Goal: Navigation & Orientation: Find specific page/section

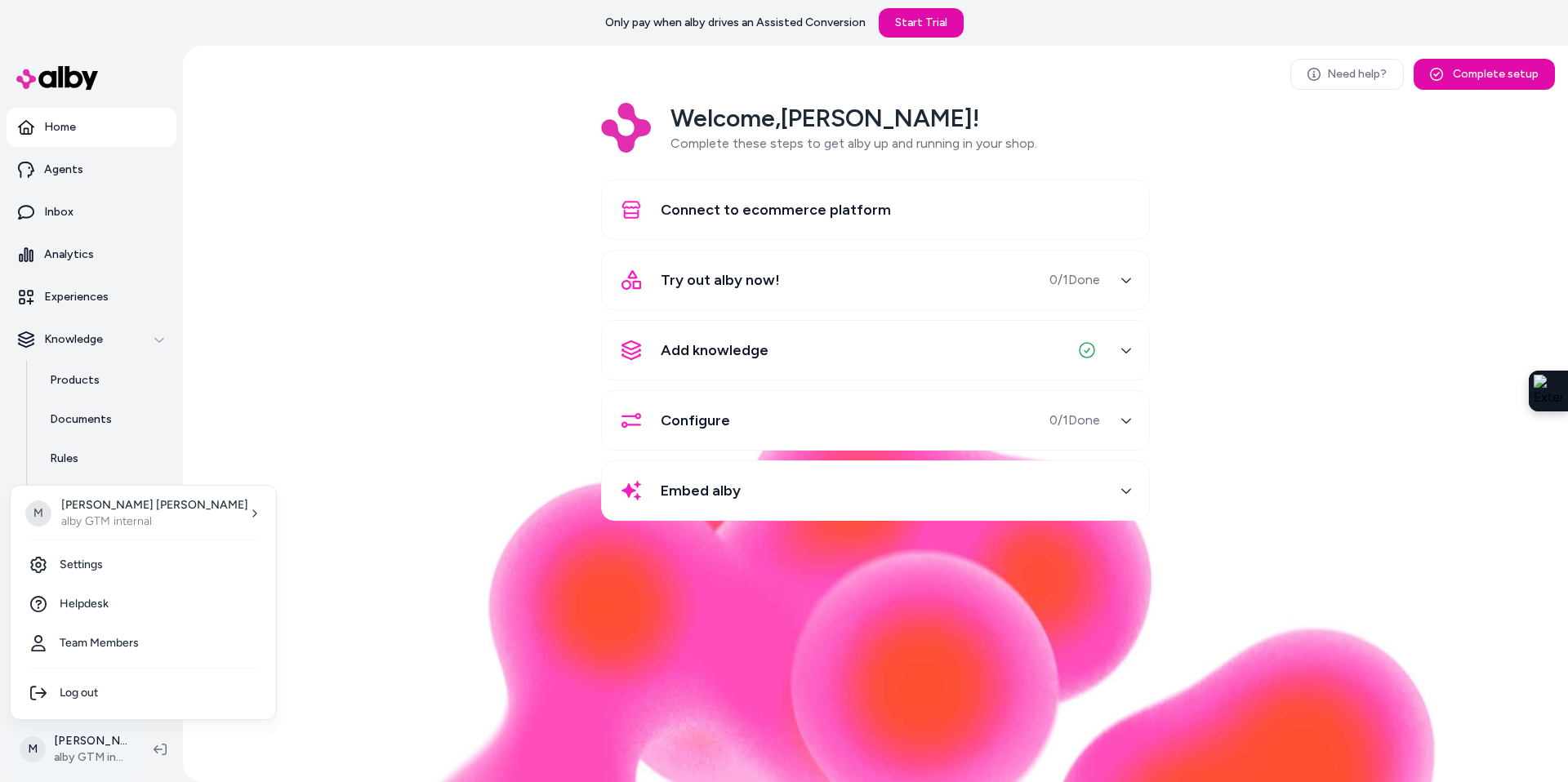
click at [79, 752] on html "Only pay when alby drives an Assisted Conversion Start Trial Home Agents Inbox …" at bounding box center [784, 391] width 1568 height 782
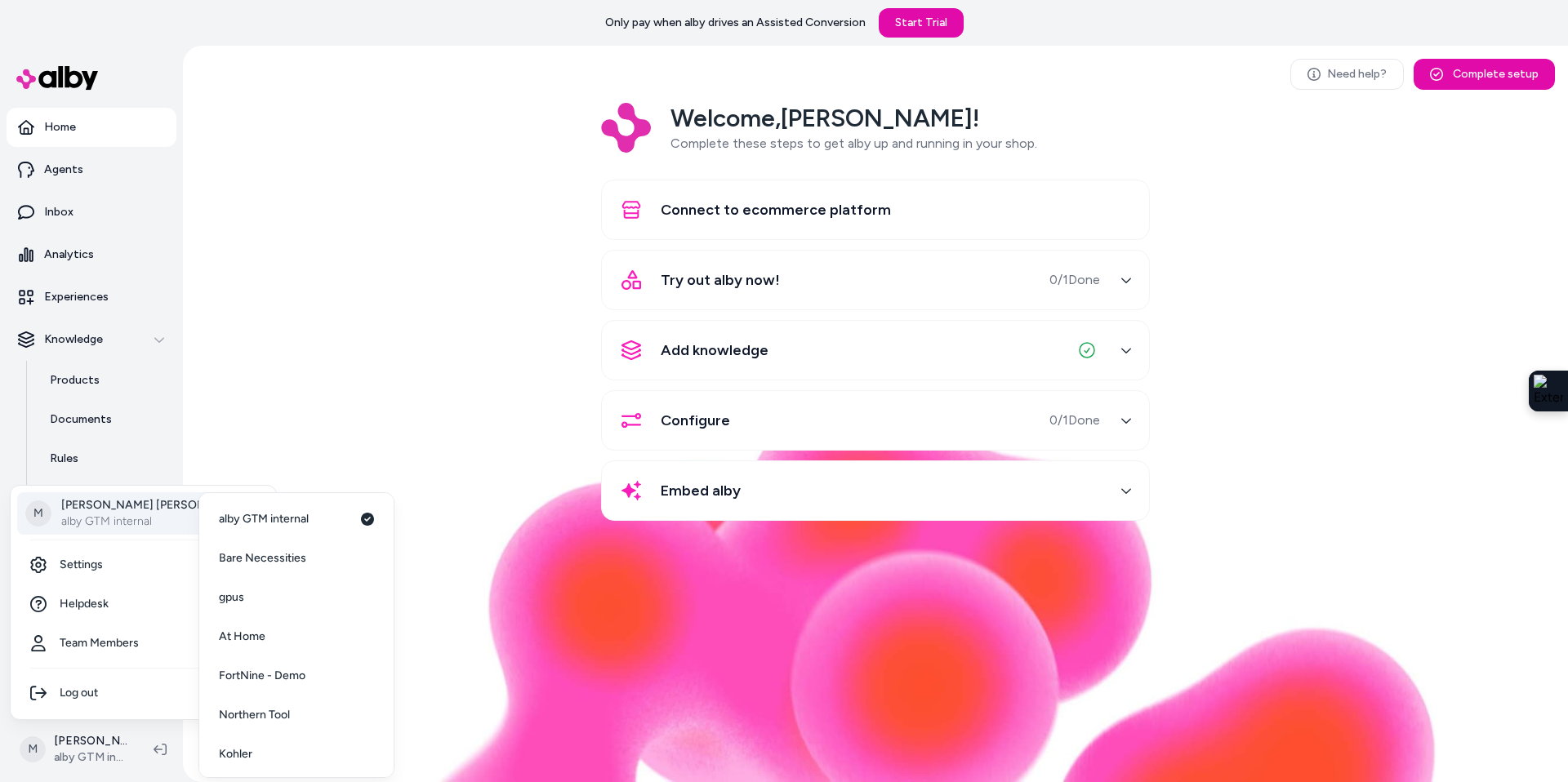
click at [113, 529] on p "alby GTM internal" at bounding box center [154, 522] width 187 height 17
click at [255, 716] on span "Northern Tool" at bounding box center [254, 716] width 71 height 17
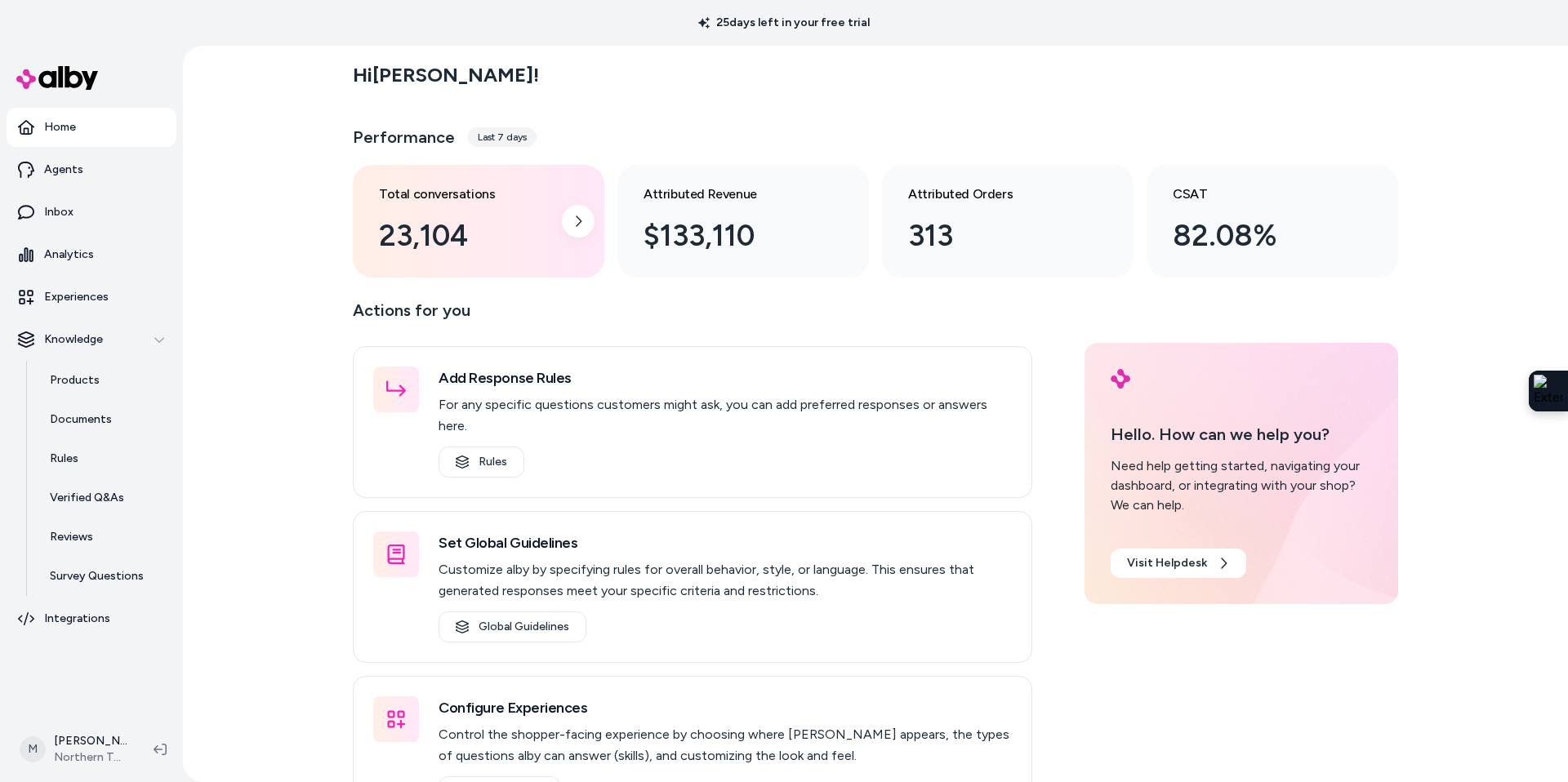
click at [512, 211] on div "Total conversations 23,104" at bounding box center [466, 221] width 173 height 74
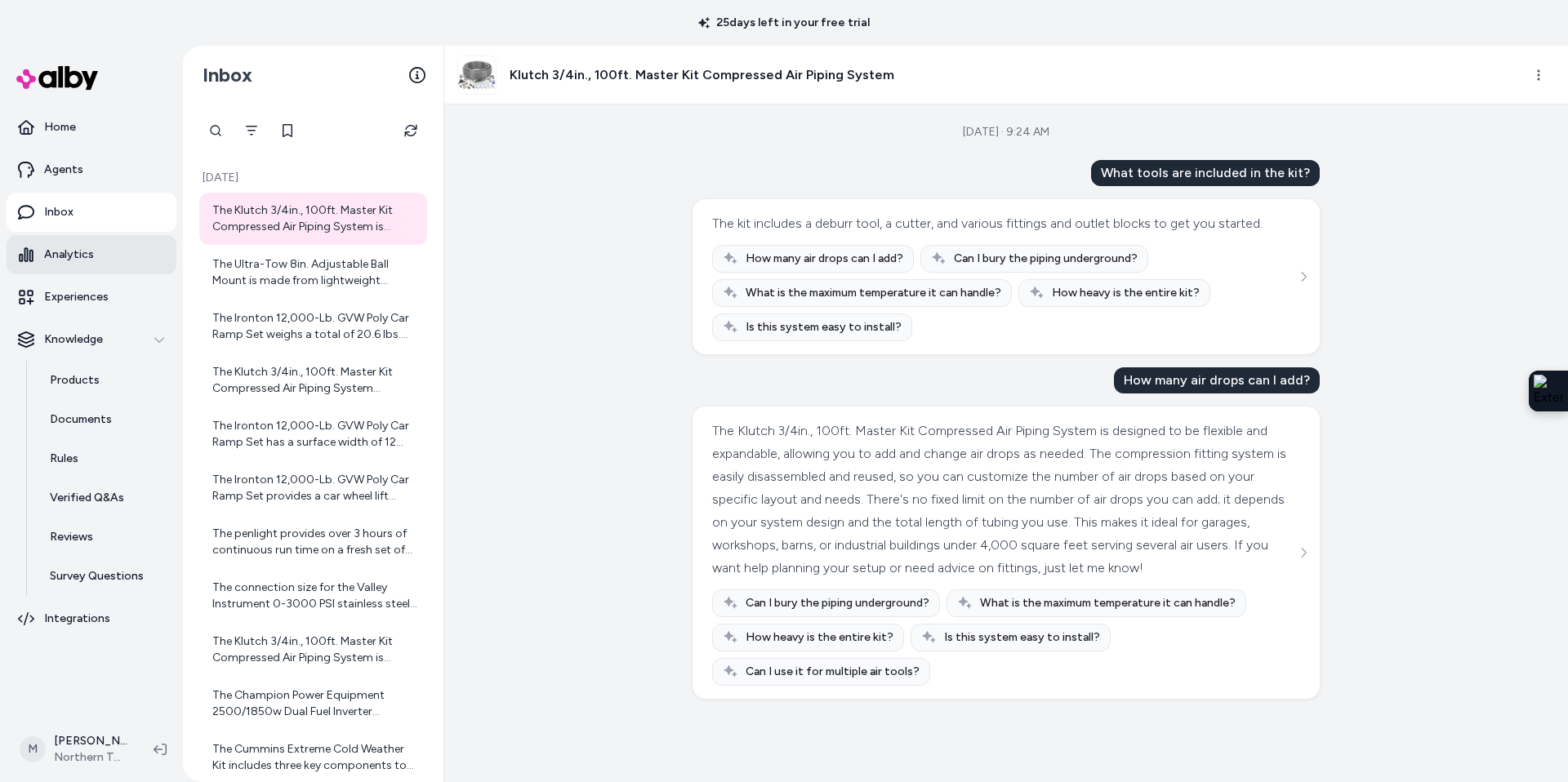
click at [96, 263] on link "Analytics" at bounding box center [91, 255] width 170 height 39
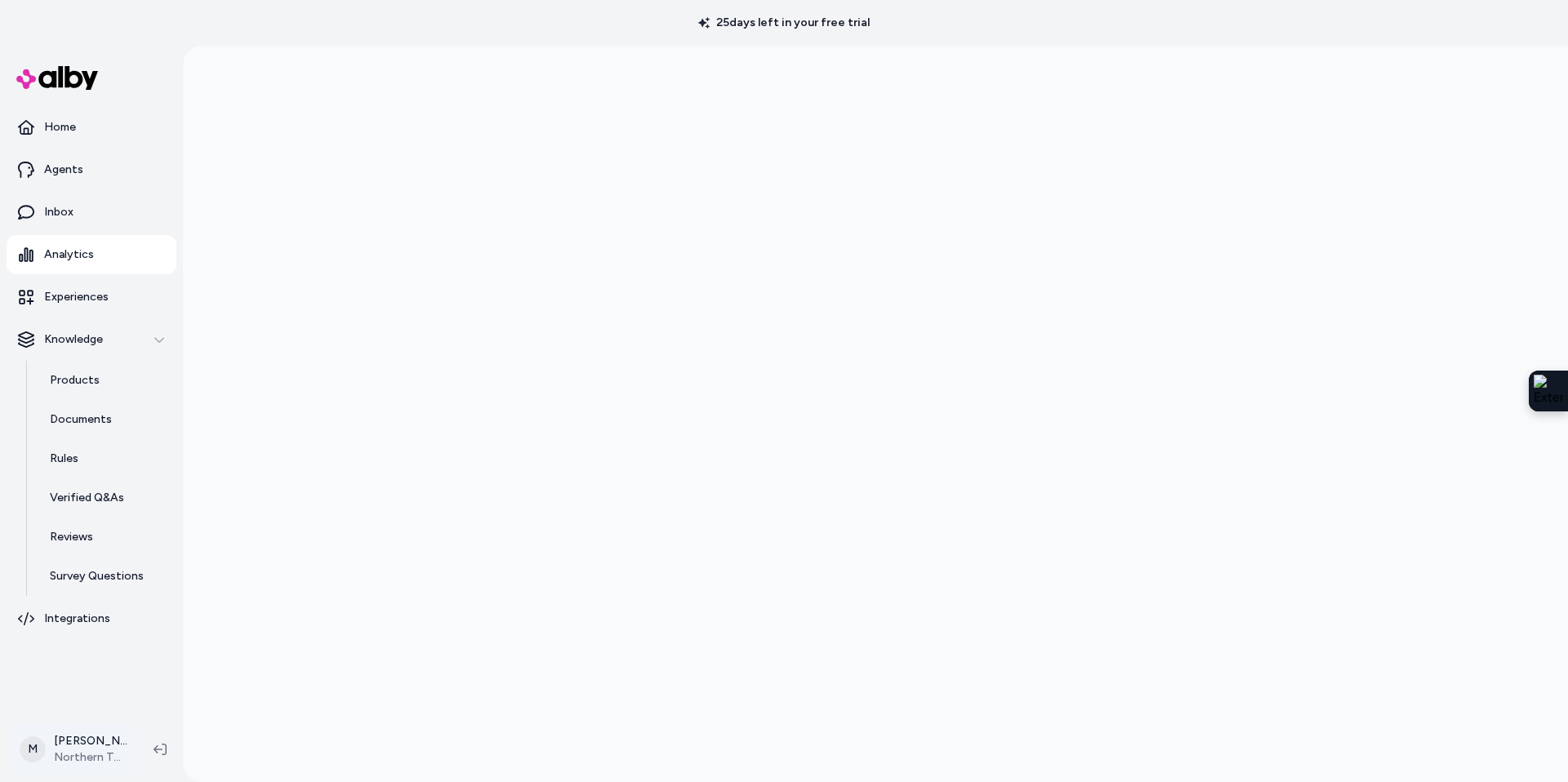
click at [66, 751] on html "25 days left in your free trial Home Agents Inbox Analytics Experiences Knowled…" at bounding box center [784, 391] width 1568 height 782
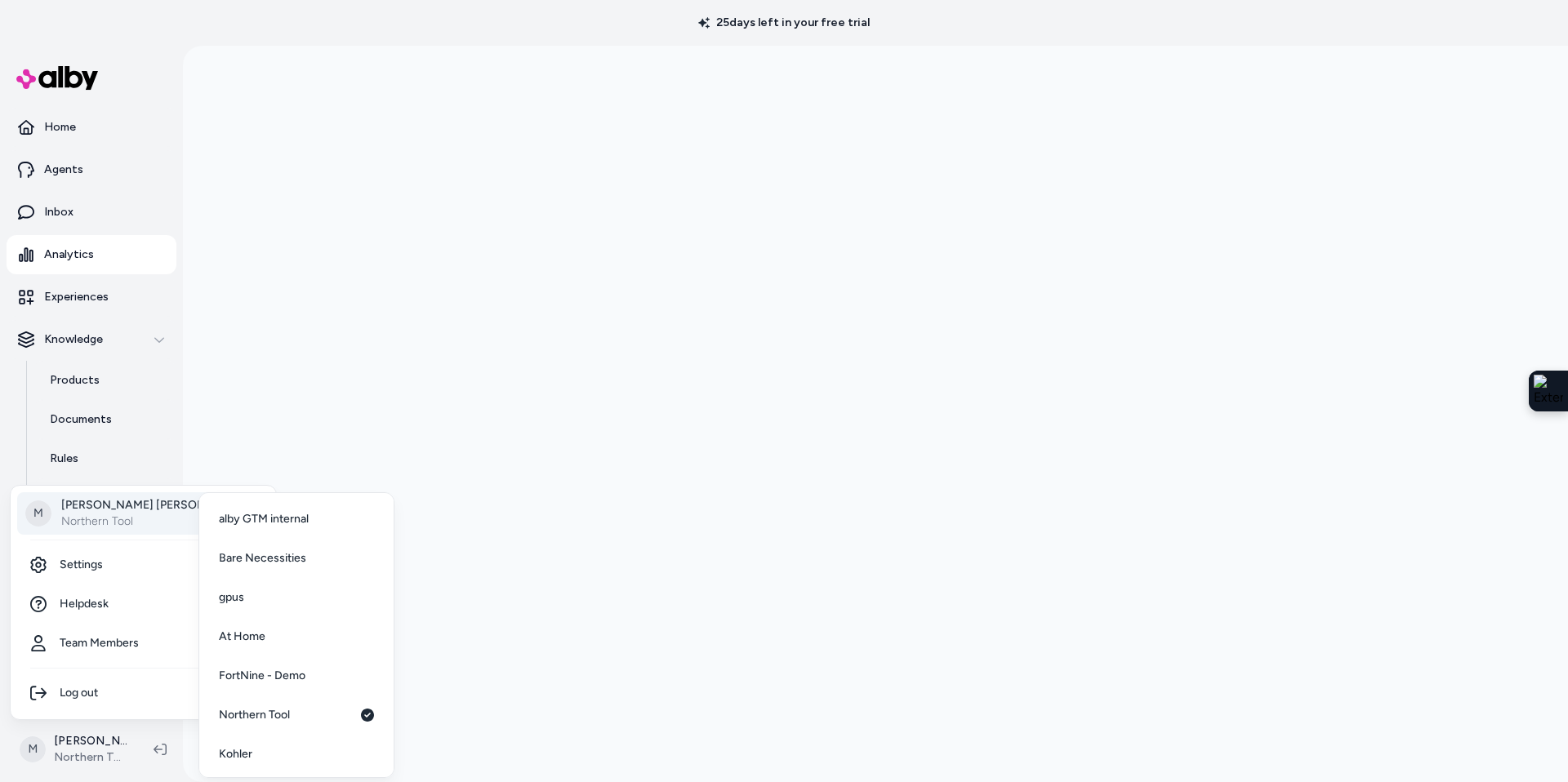
click at [98, 512] on p "Megan Beecham" at bounding box center [154, 505] width 187 height 17
click at [253, 643] on span "At Home" at bounding box center [242, 637] width 46 height 17
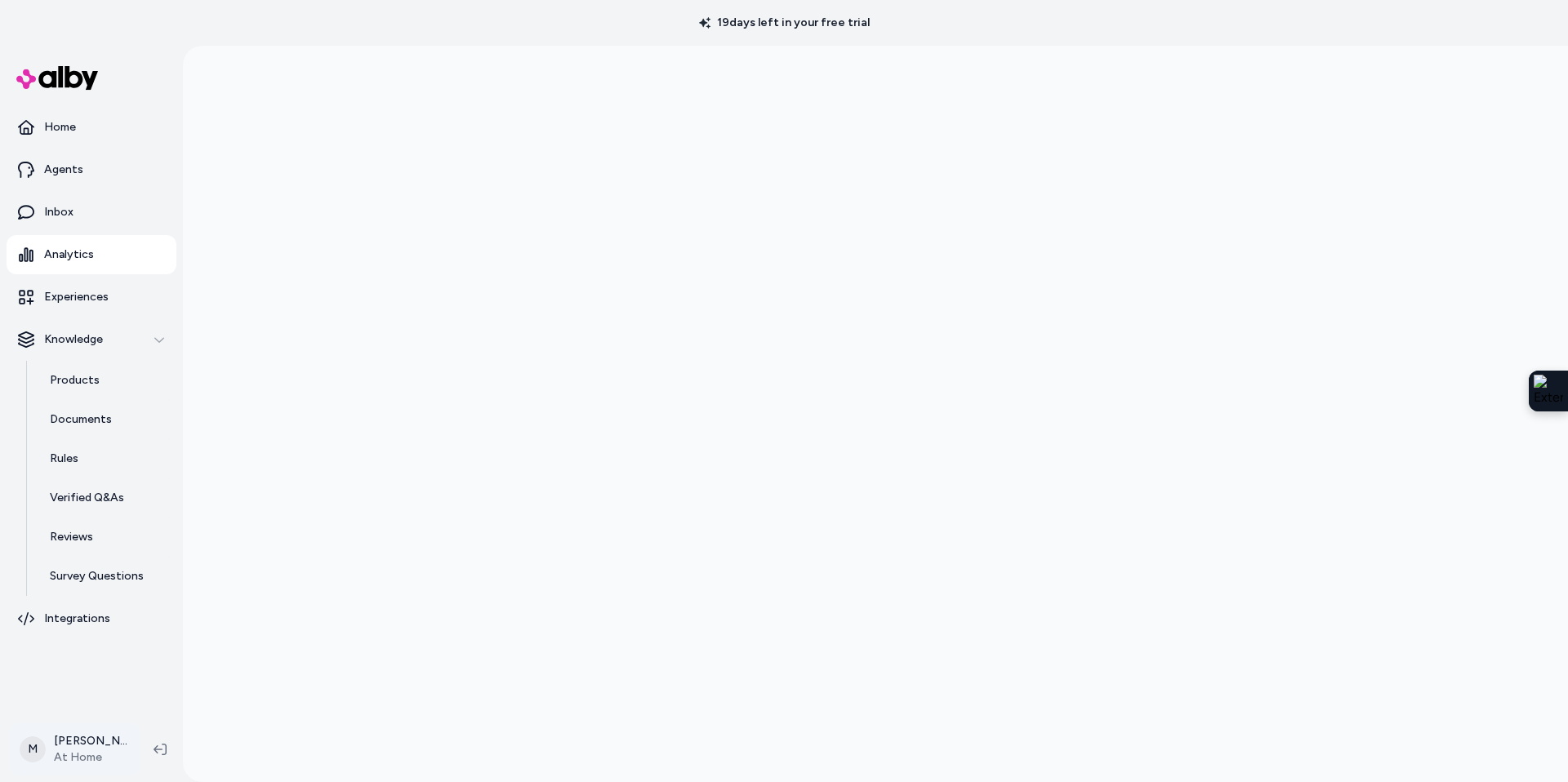
click at [72, 750] on html "19 days left in your free trial Home Agents Inbox Analytics Experiences Knowled…" at bounding box center [784, 391] width 1568 height 782
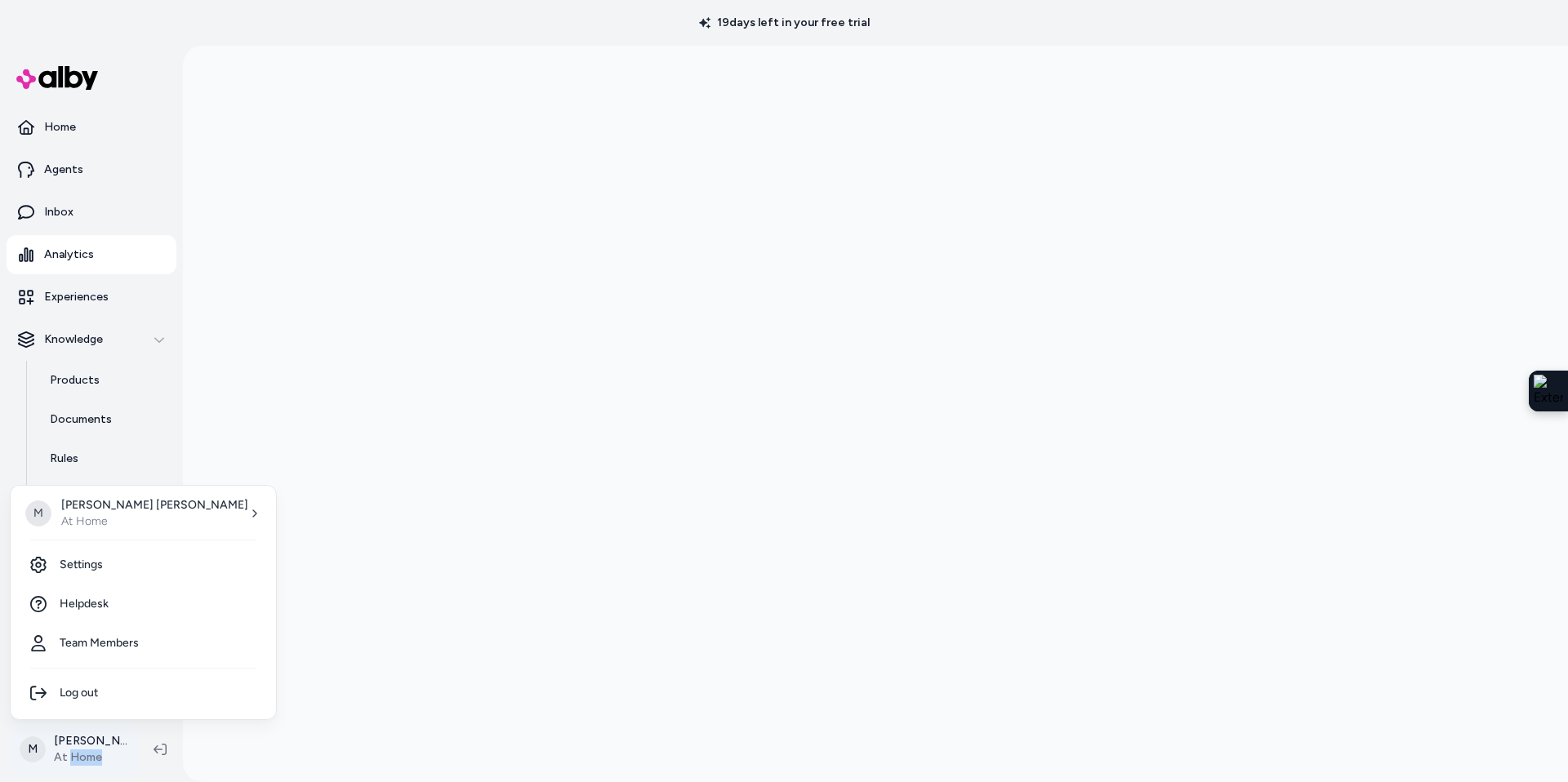
click at [72, 750] on html "19 days left in your free trial Home Agents Inbox Analytics Experiences Knowled…" at bounding box center [784, 391] width 1568 height 782
click at [70, 742] on html "19 days left in your free trial Home Agents Inbox Analytics Experiences Knowled…" at bounding box center [784, 391] width 1568 height 782
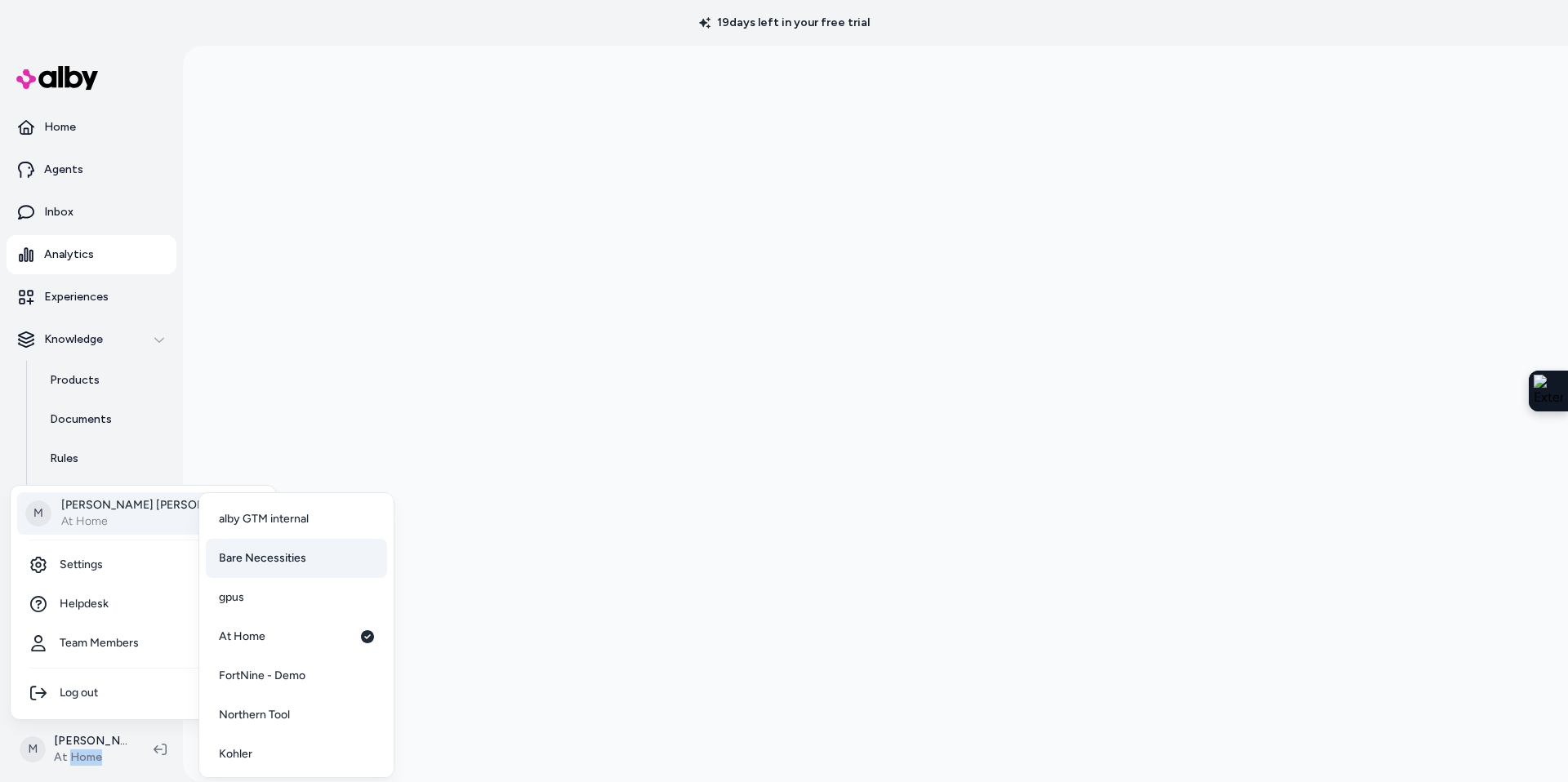
click at [246, 551] on span "Bare Necessities" at bounding box center [262, 559] width 88 height 17
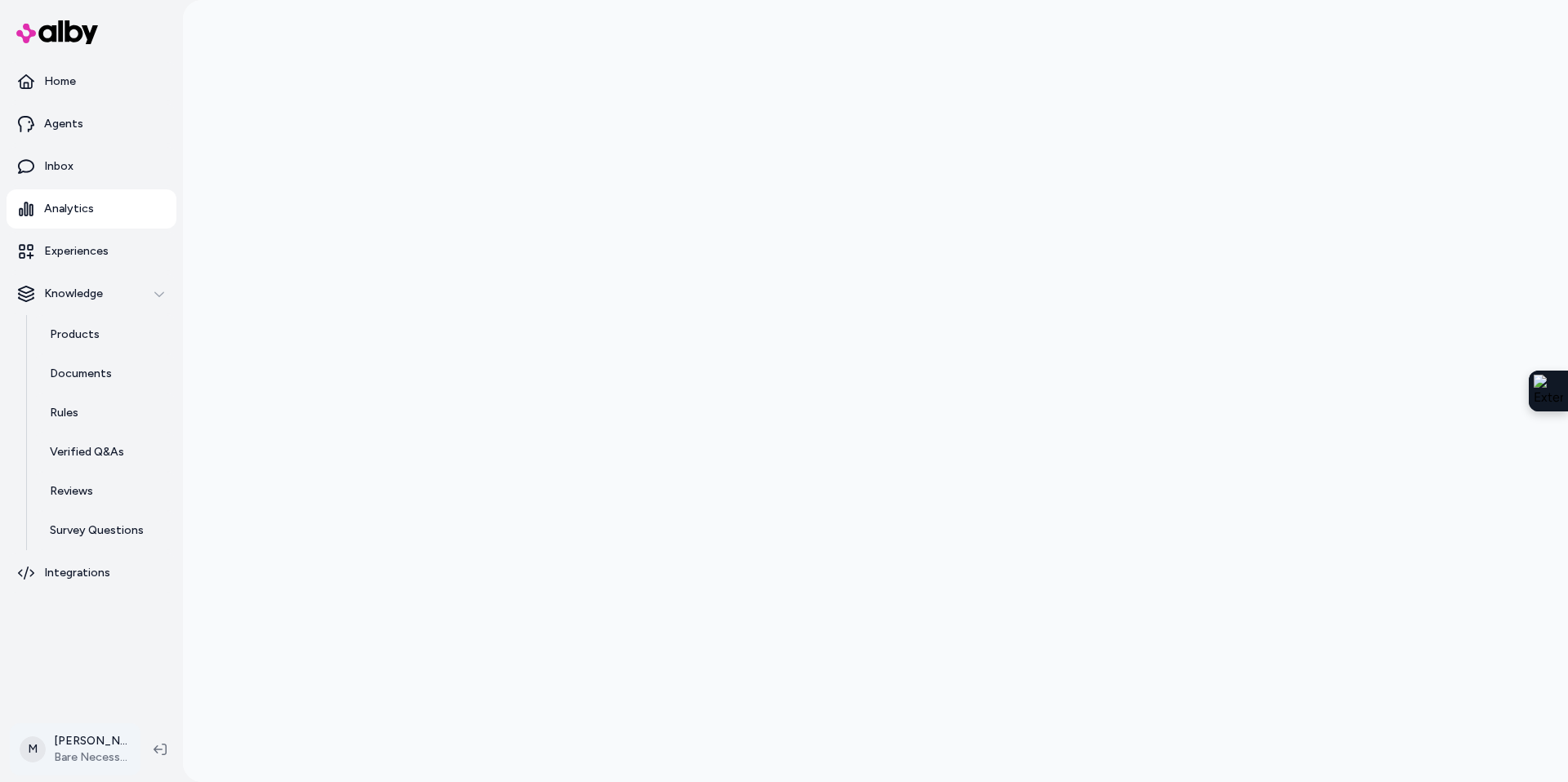
click at [78, 741] on html "Home Agents Inbox Analytics Experiences Knowledge Products Documents Rules Veri…" at bounding box center [784, 391] width 1568 height 782
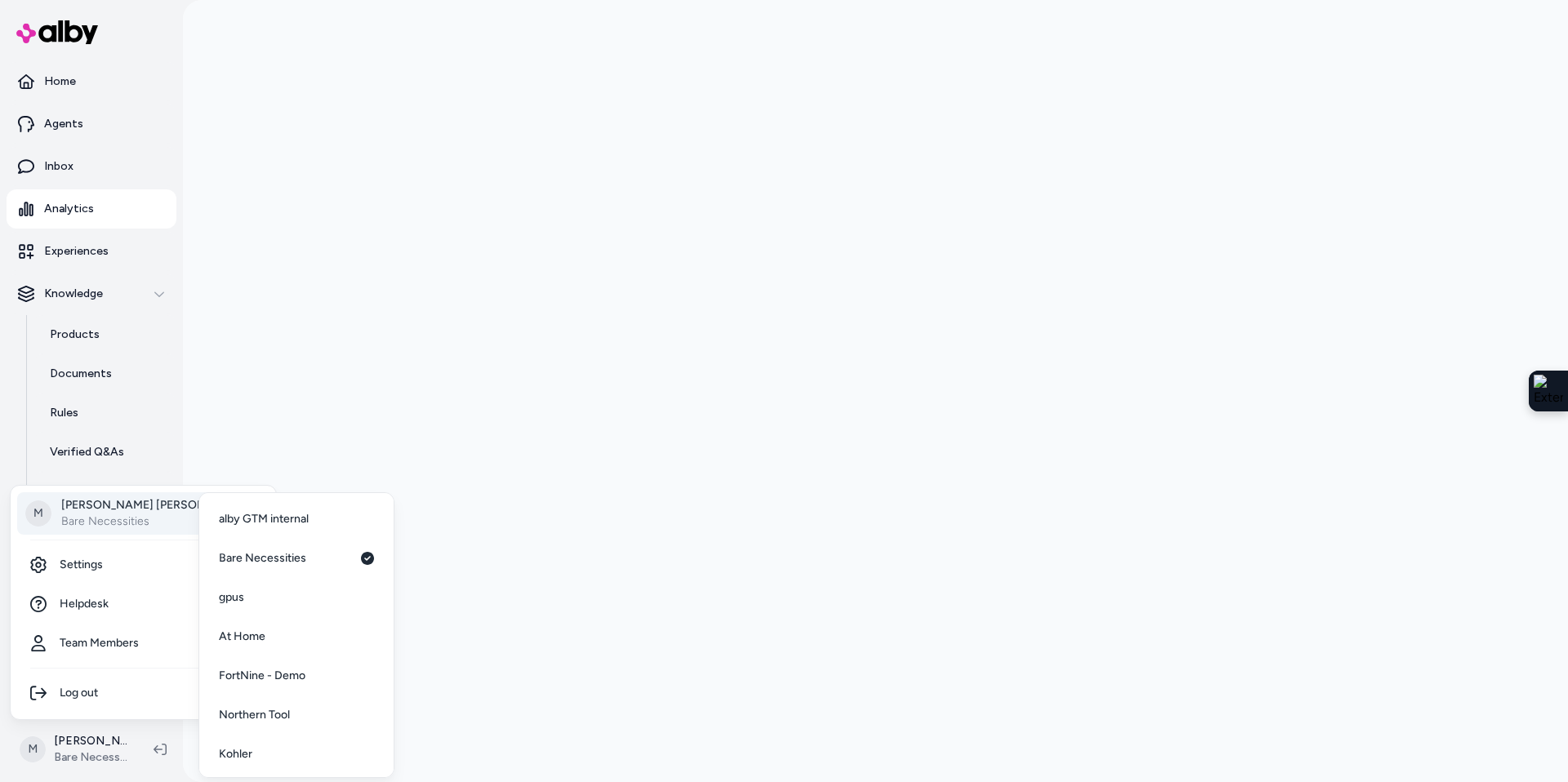
click at [107, 514] on p "Bare Necessities" at bounding box center [154, 522] width 187 height 17
click at [274, 646] on link "At Home" at bounding box center [296, 636] width 182 height 39
